Goal: Find specific fact: Find specific fact

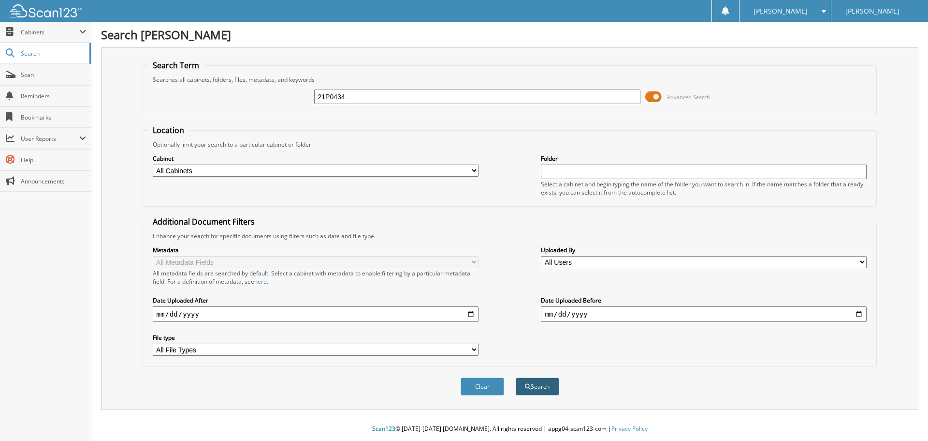
type input "21P0434"
click at [538, 387] on button "Search" at bounding box center [538, 386] width 44 height 18
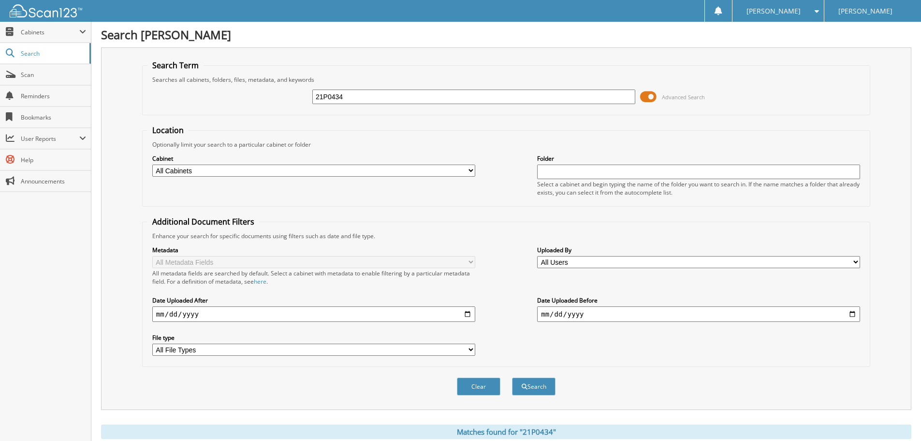
scroll to position [338, 0]
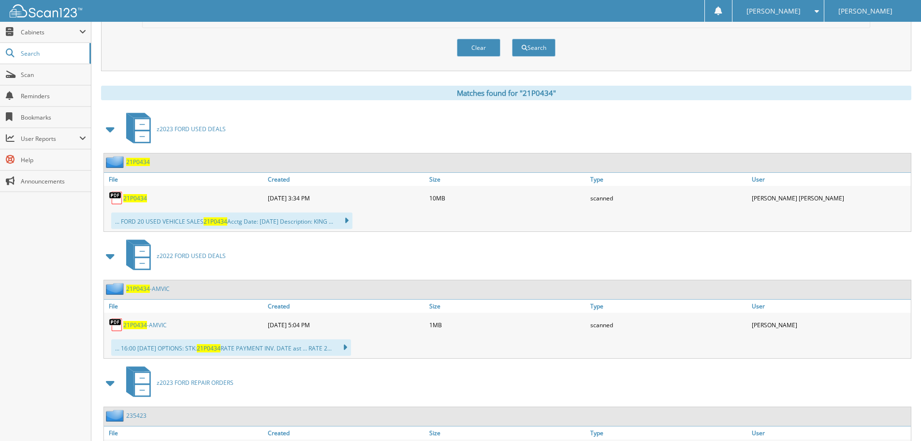
click at [137, 198] on span "21P0434" at bounding box center [135, 198] width 24 height 8
click at [818, 8] on span at bounding box center [814, 11] width 9 height 7
click at [795, 45] on link "Logout" at bounding box center [778, 47] width 91 height 17
